Goal: Navigation & Orientation: Find specific page/section

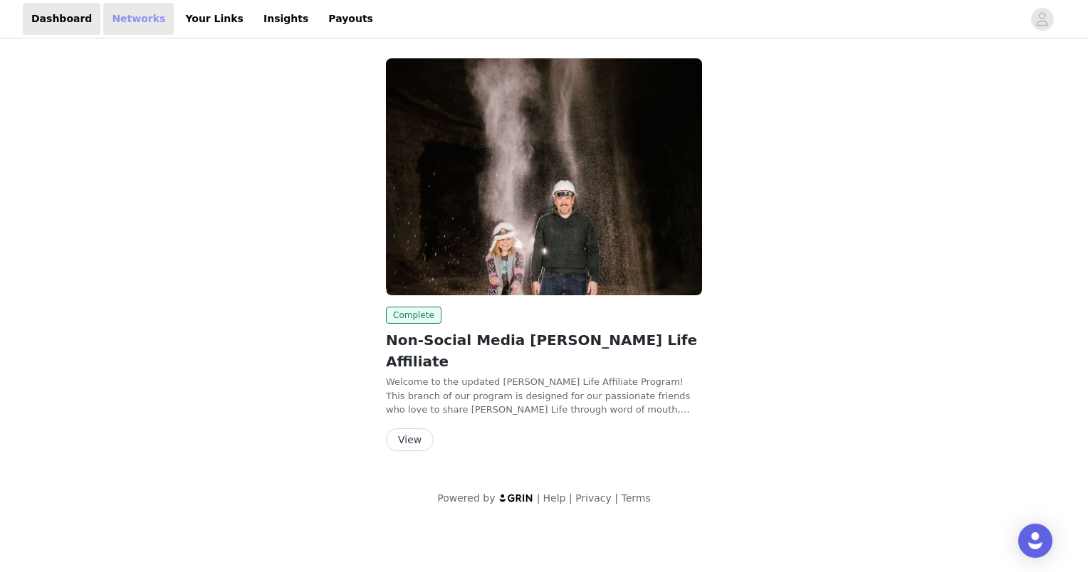
click at [134, 20] on link "Networks" at bounding box center [138, 19] width 70 height 32
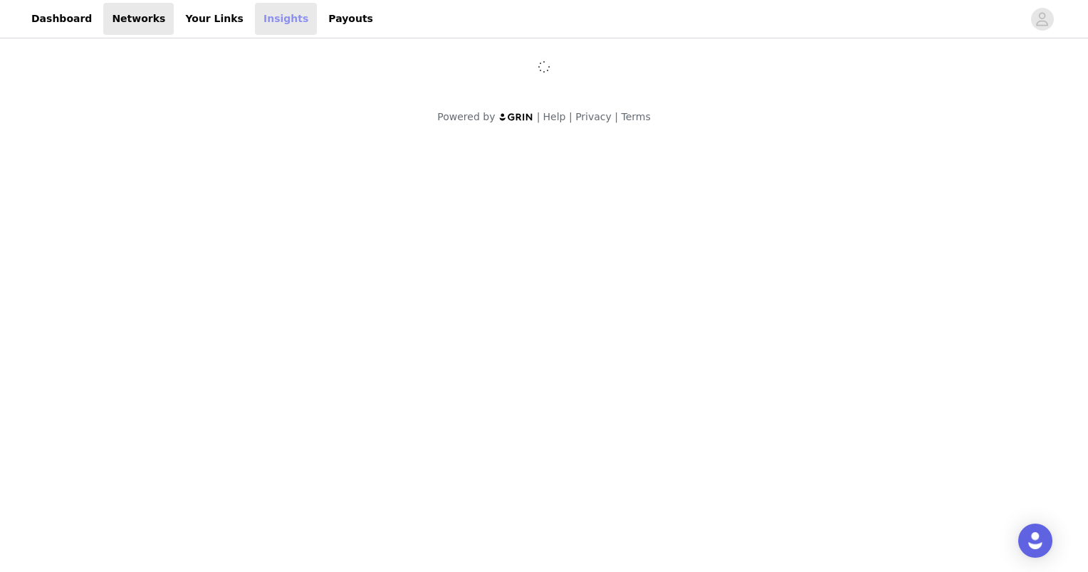
click at [257, 23] on link "Insights" at bounding box center [286, 19] width 62 height 32
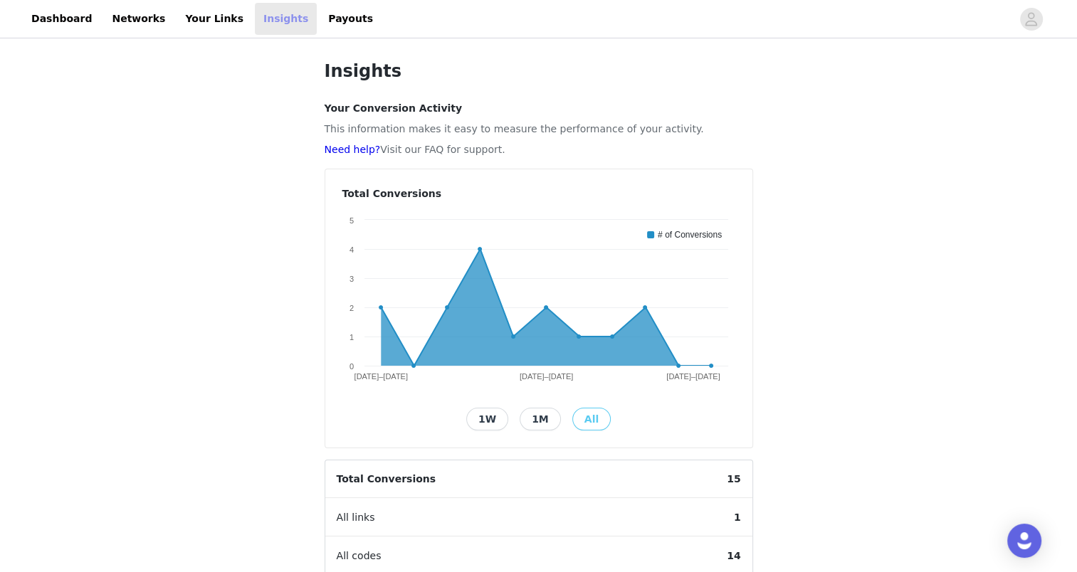
click at [257, 23] on link "Insights" at bounding box center [286, 19] width 62 height 32
